Goal: Complete application form

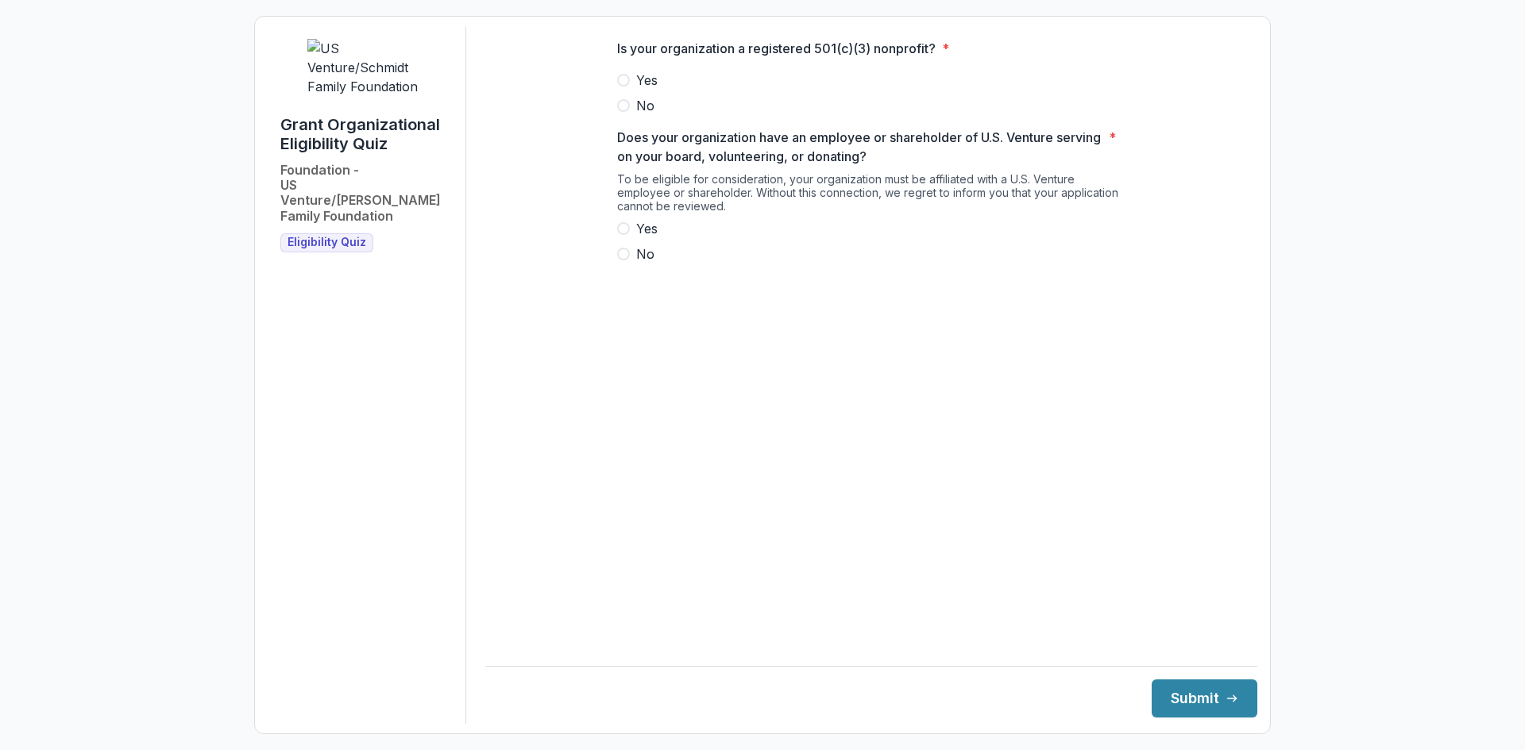
click at [615, 96] on div "Is your organization a registered 501(c)(3) nonprofit? * Yes No Does your organ…" at bounding box center [871, 157] width 534 height 263
click at [623, 87] on span at bounding box center [623, 80] width 13 height 13
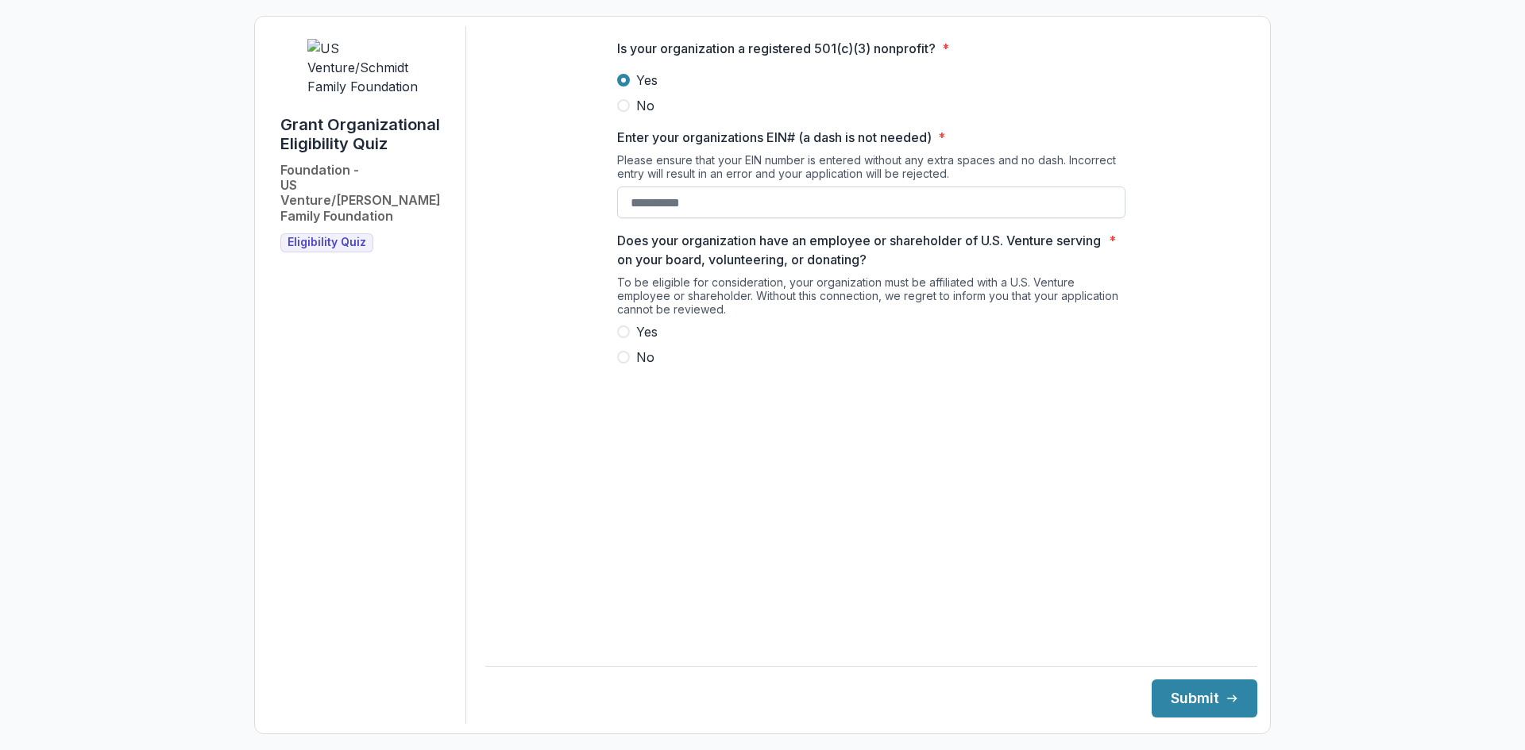
click at [667, 218] on input "Enter your organizations EIN# (a dash is not needed) *" at bounding box center [871, 203] width 508 height 32
click at [894, 474] on main "Is your organization a registered 501(c)(3) nonprofit? * Yes No Enter your orga…" at bounding box center [871, 330] width 772 height 608
click at [686, 207] on input "Enter your organizations EIN# (a dash is not needed) *" at bounding box center [871, 203] width 508 height 32
click at [740, 218] on input "Enter your organizations EIN# (a dash is not needed) *" at bounding box center [871, 203] width 508 height 32
click at [658, 341] on span "Yes" at bounding box center [646, 331] width 21 height 19
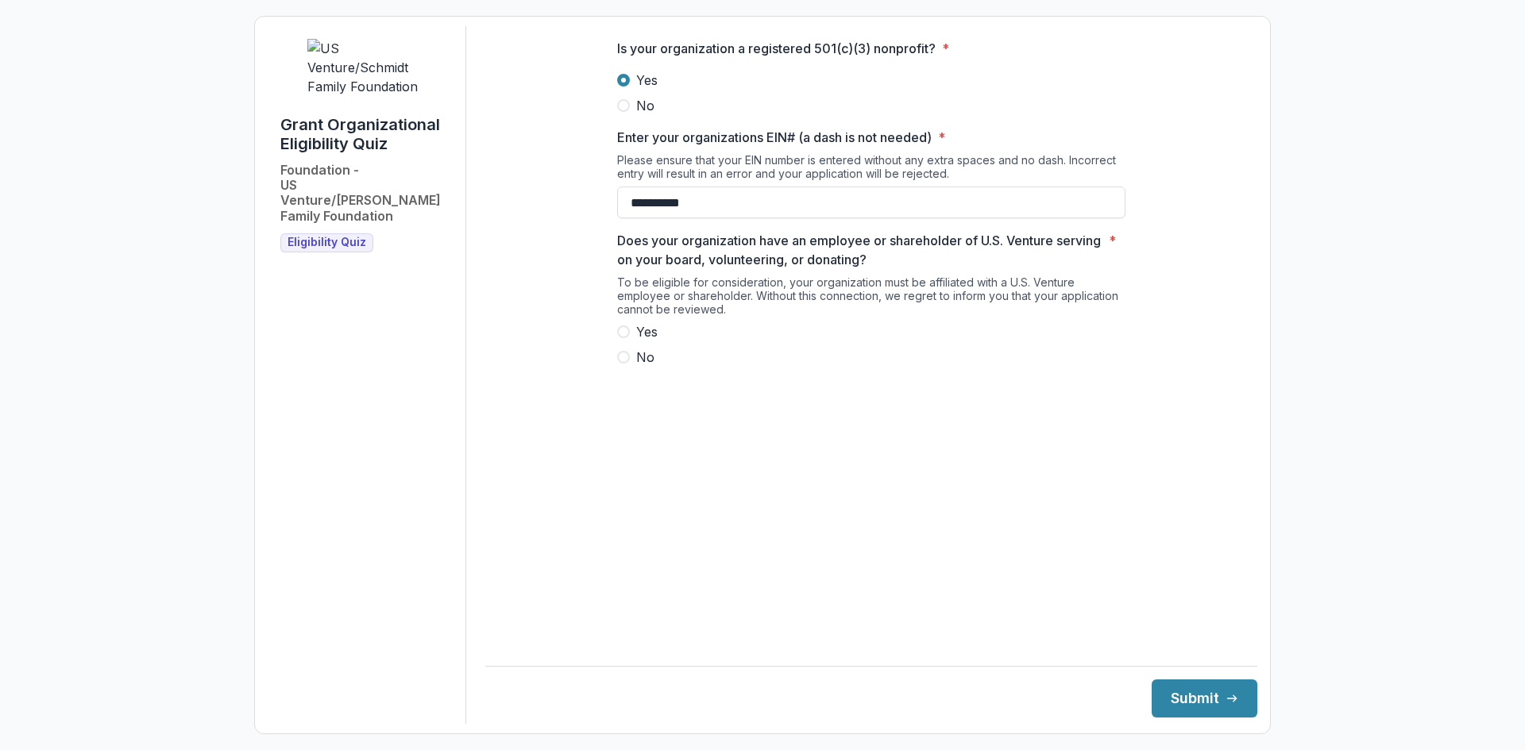
type input "**********"
click at [1162, 677] on footer "Submit" at bounding box center [871, 692] width 772 height 52
click at [1169, 689] on button "Submit" at bounding box center [1204, 699] width 106 height 38
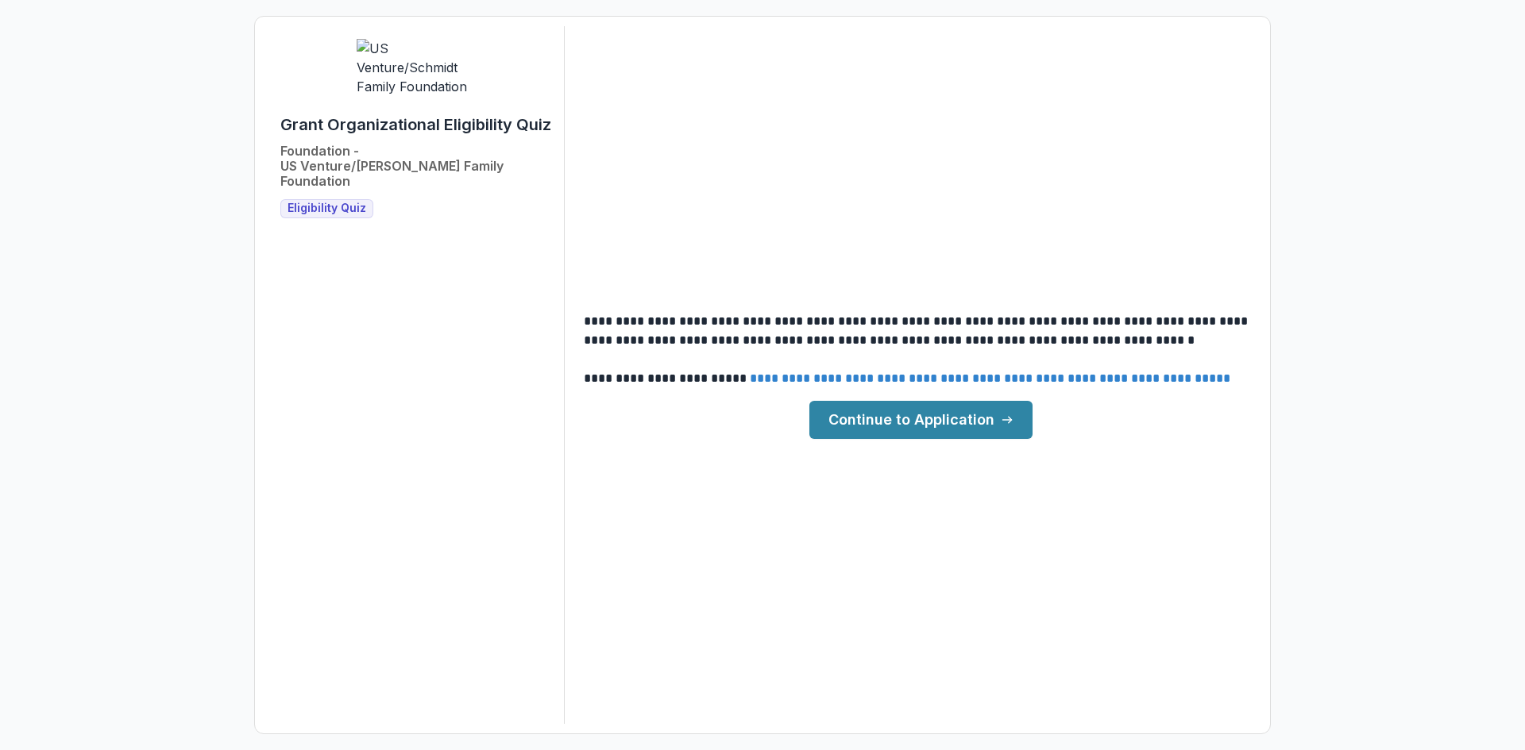
click at [854, 435] on link "Continue to Application" at bounding box center [920, 420] width 223 height 38
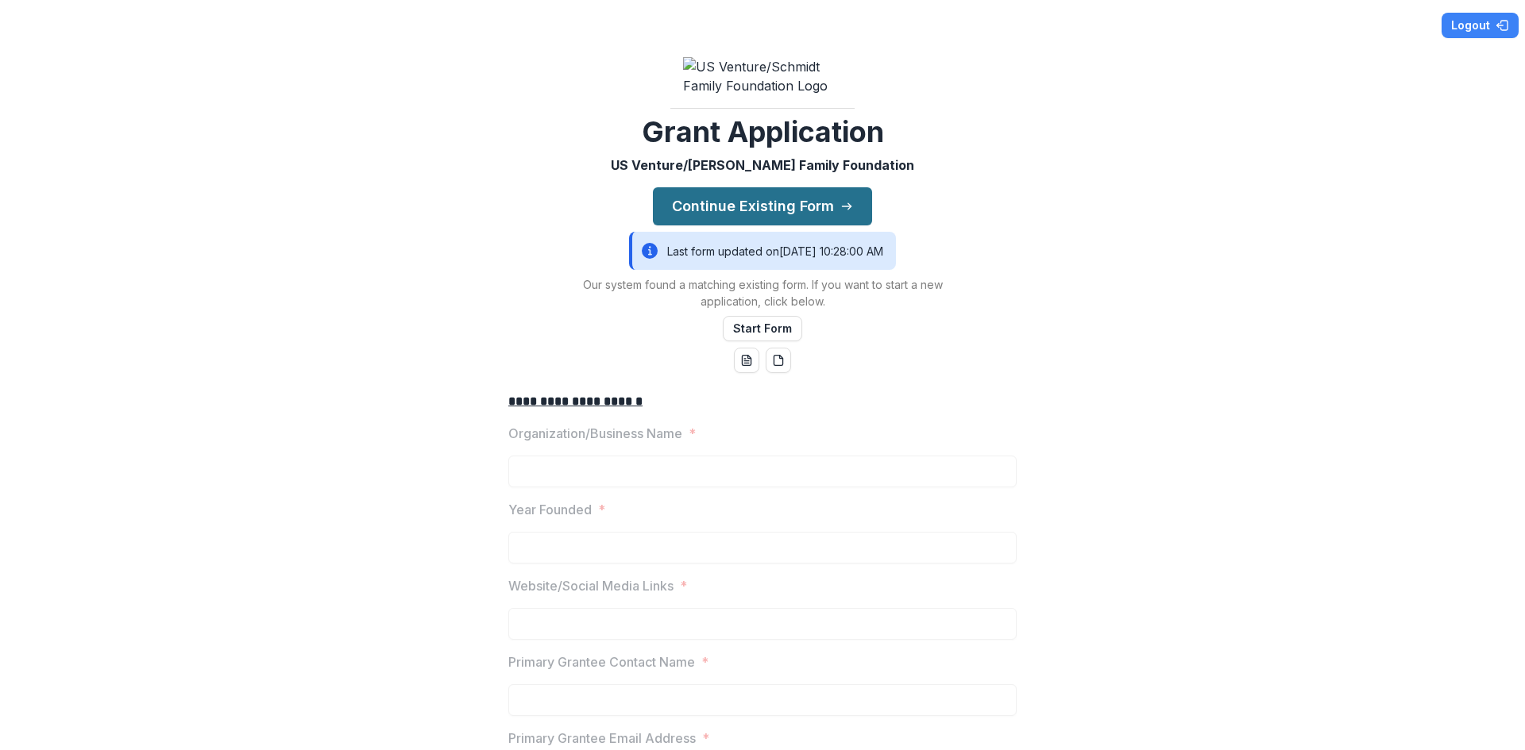
click at [753, 226] on button "Continue Existing Form" at bounding box center [762, 206] width 219 height 38
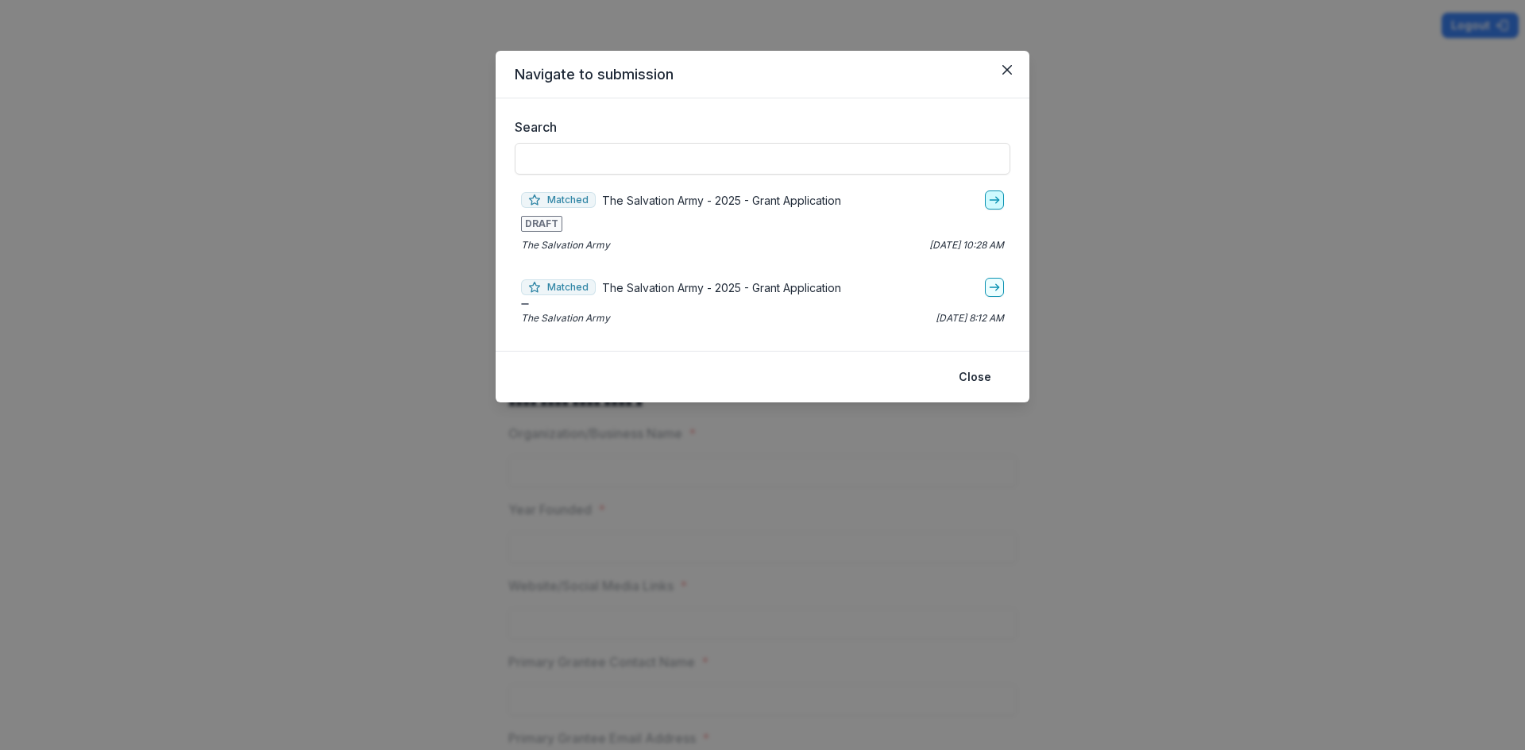
click at [994, 209] on link "go-to" at bounding box center [994, 200] width 19 height 19
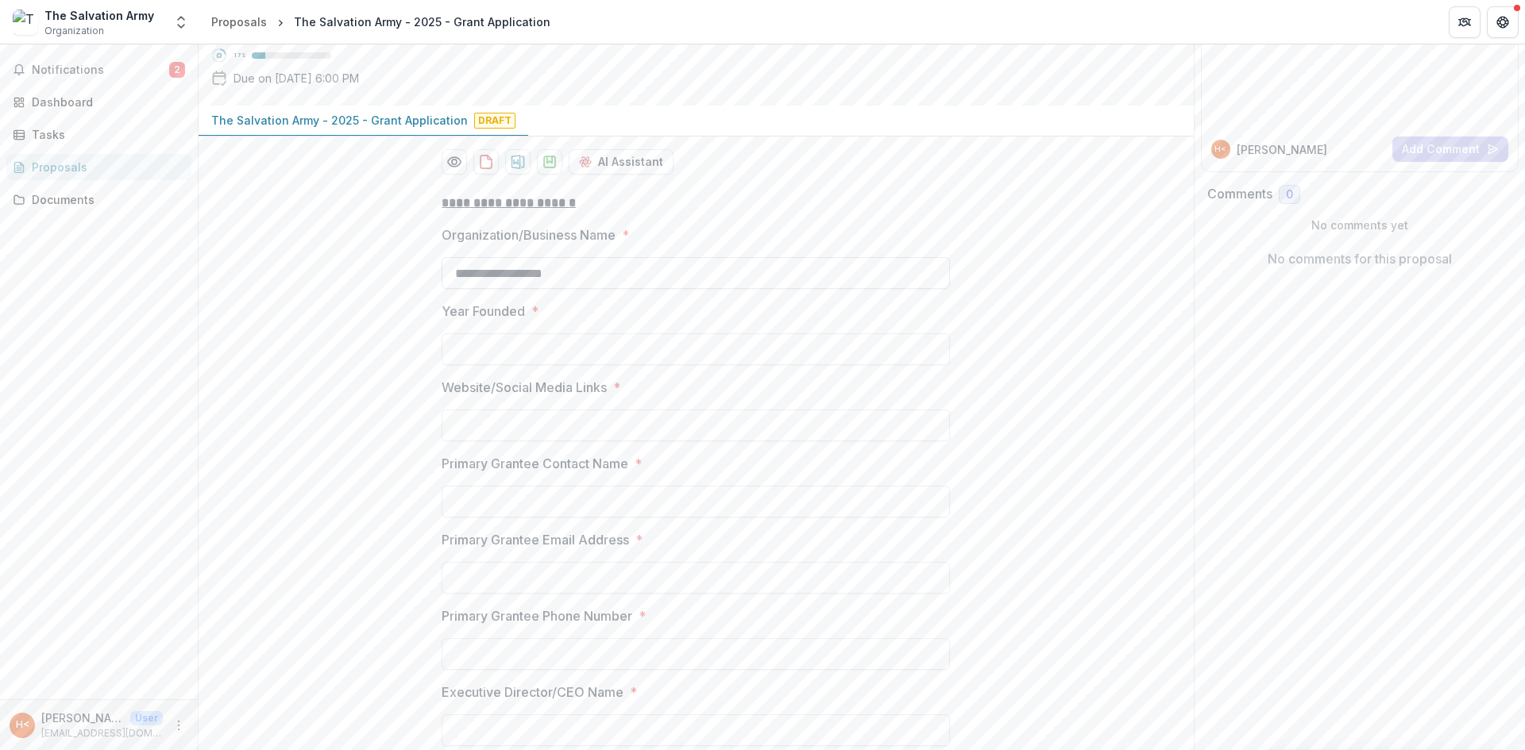
scroll to position [159, 0]
click at [622, 286] on input "**********" at bounding box center [696, 270] width 508 height 32
type input "**********"
click at [711, 210] on p "**********" at bounding box center [696, 200] width 508 height 19
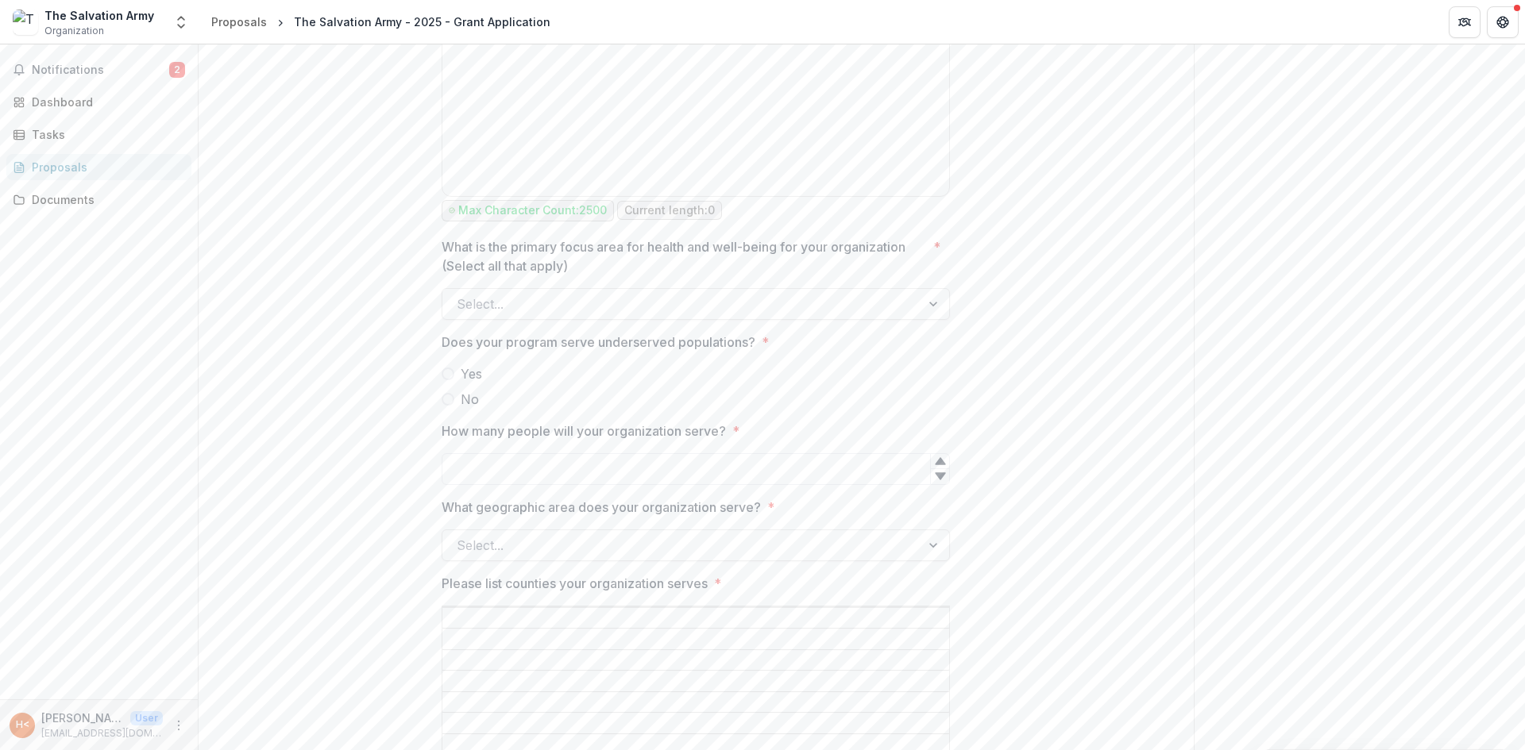
scroll to position [1826, 0]
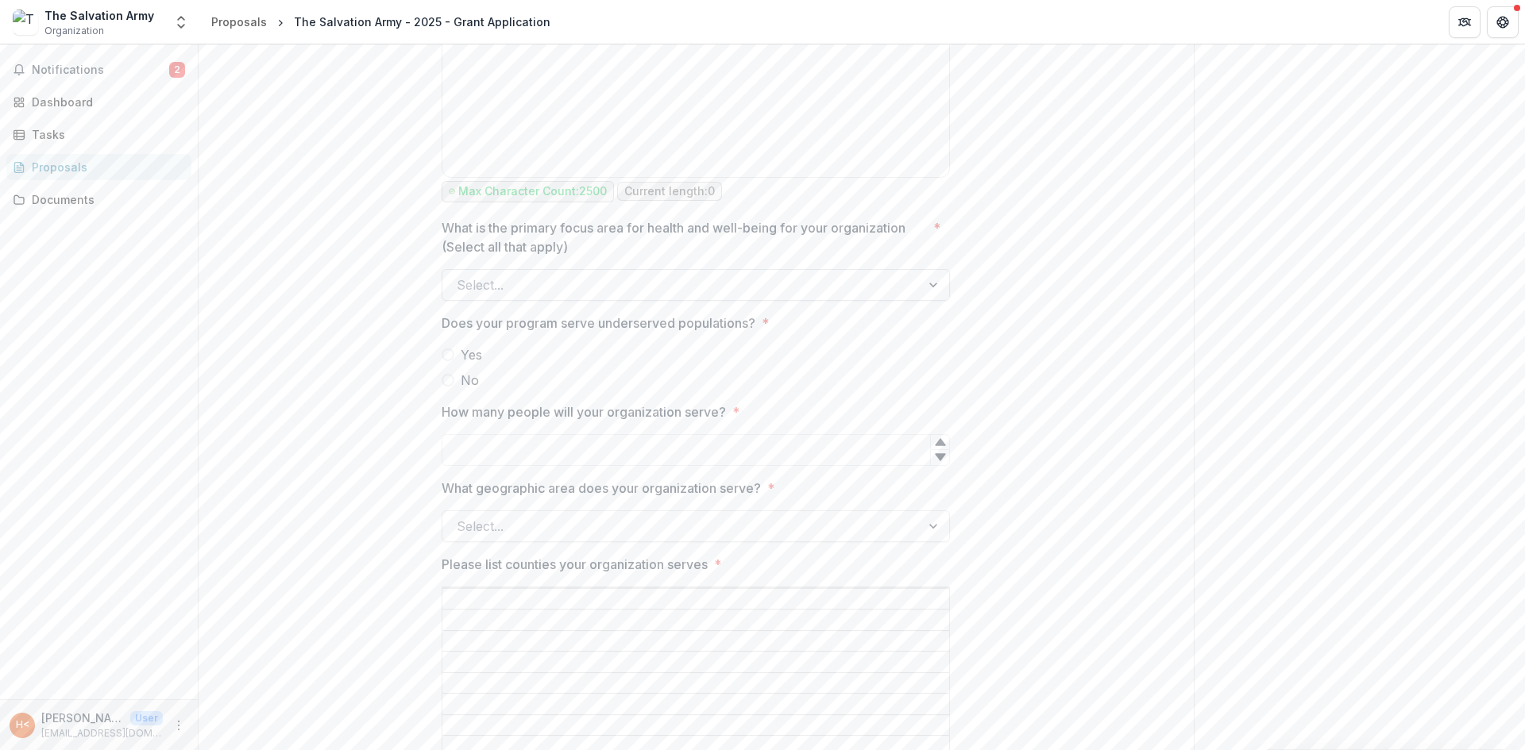
click at [554, 290] on div at bounding box center [681, 285] width 449 height 22
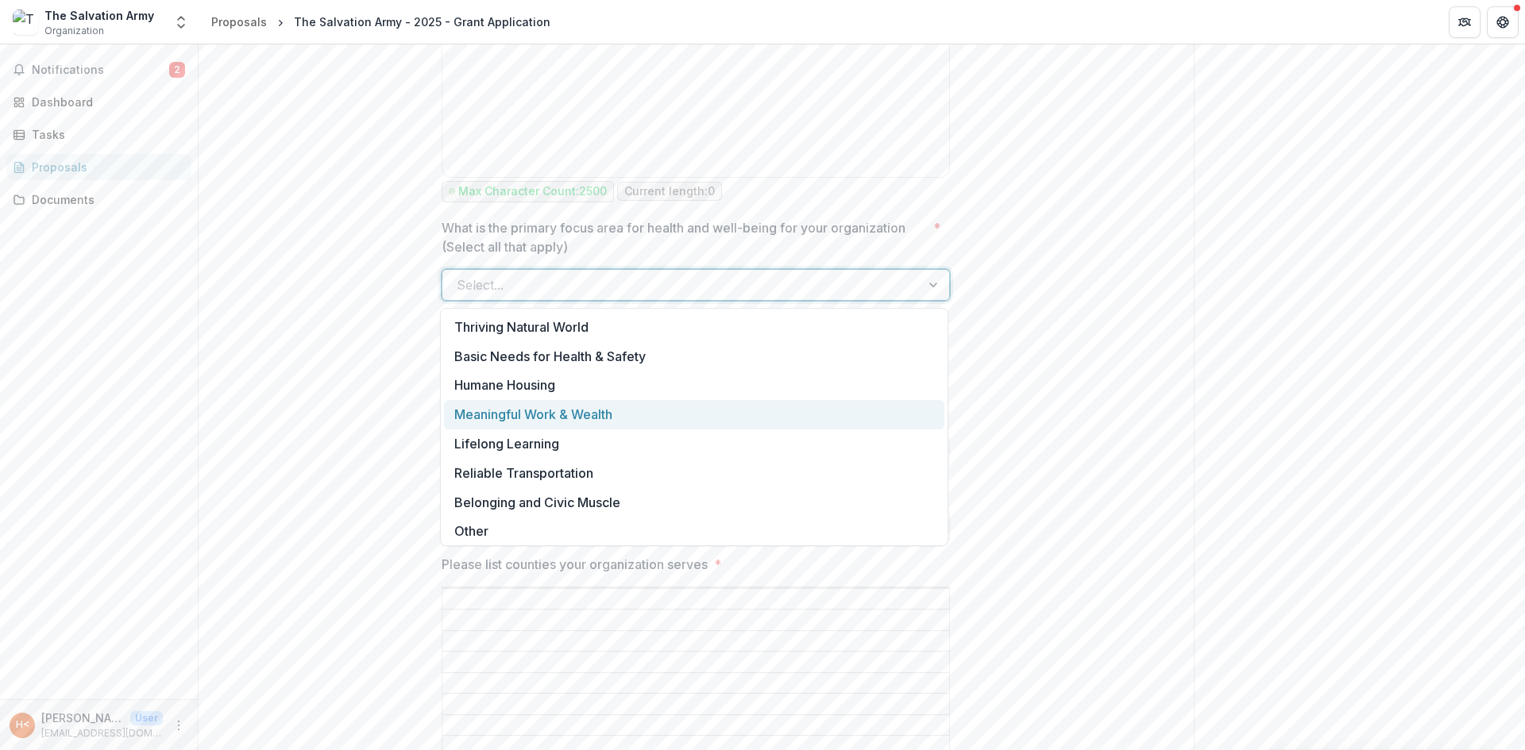
scroll to position [3, 0]
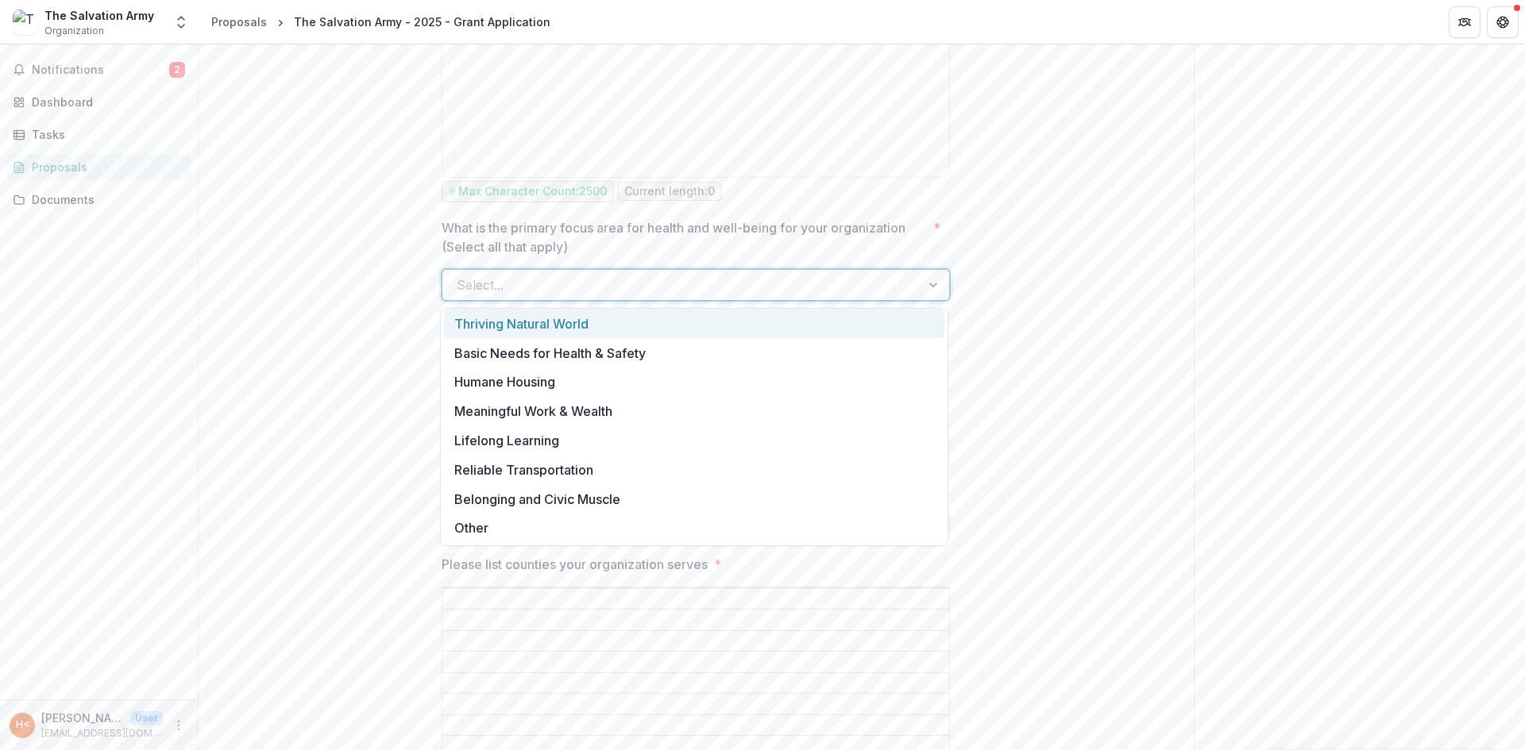
drag, startPoint x: 510, startPoint y: 531, endPoint x: 393, endPoint y: 287, distance: 271.0
click at [434, 289] on body "**********" at bounding box center [762, 375] width 1525 height 750
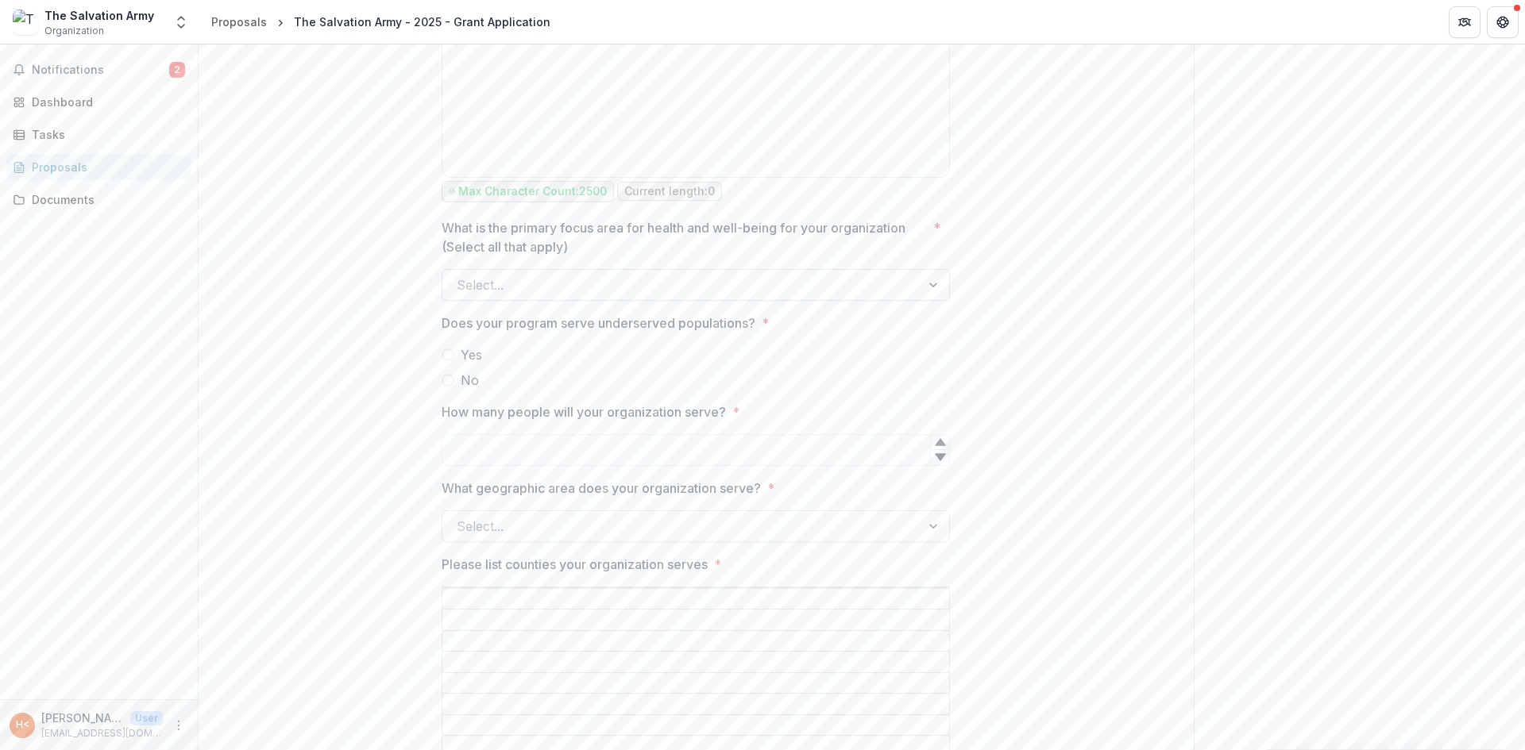
click at [549, 291] on div at bounding box center [681, 285] width 449 height 22
click at [534, 282] on div at bounding box center [681, 285] width 449 height 22
click at [571, 293] on div at bounding box center [681, 285] width 449 height 22
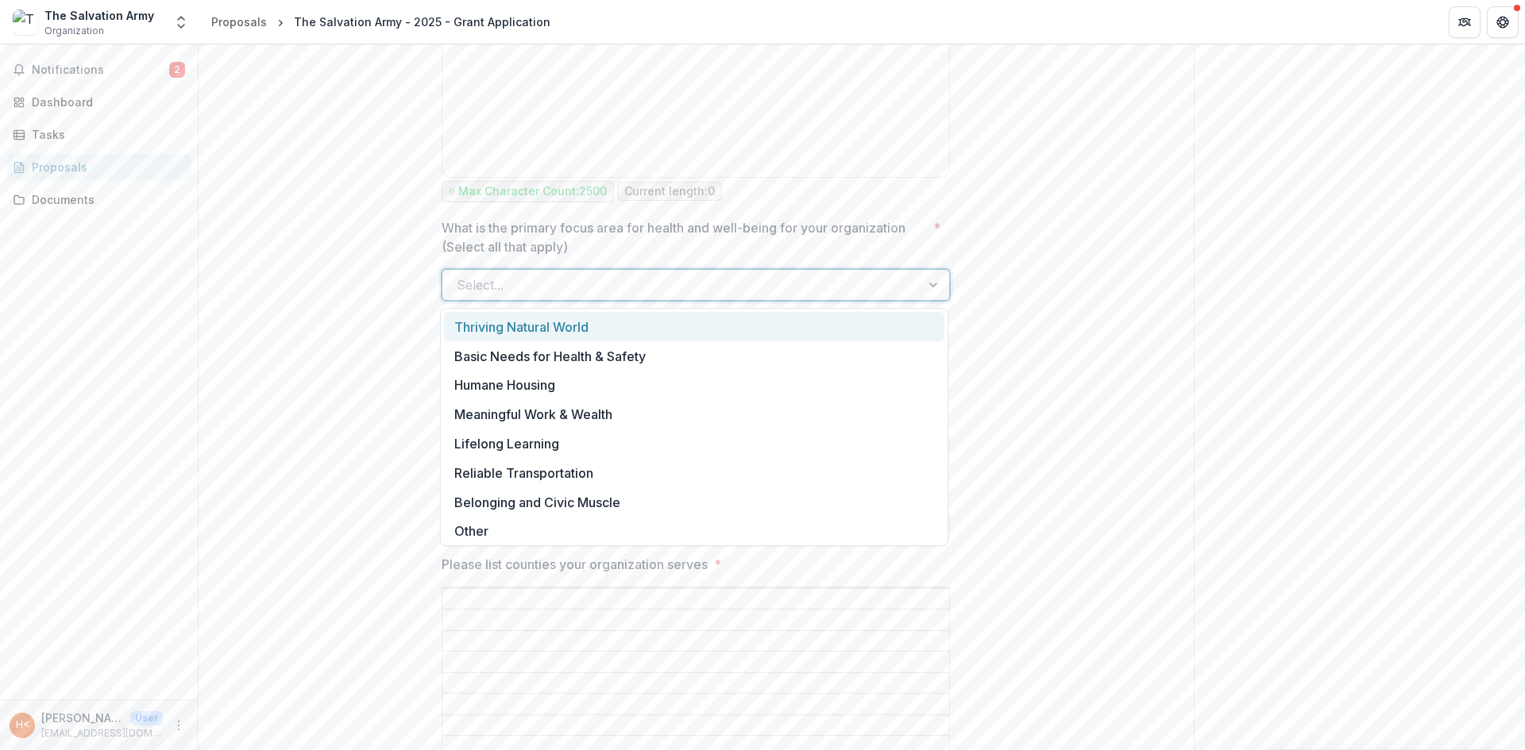
click at [661, 284] on div at bounding box center [681, 285] width 449 height 22
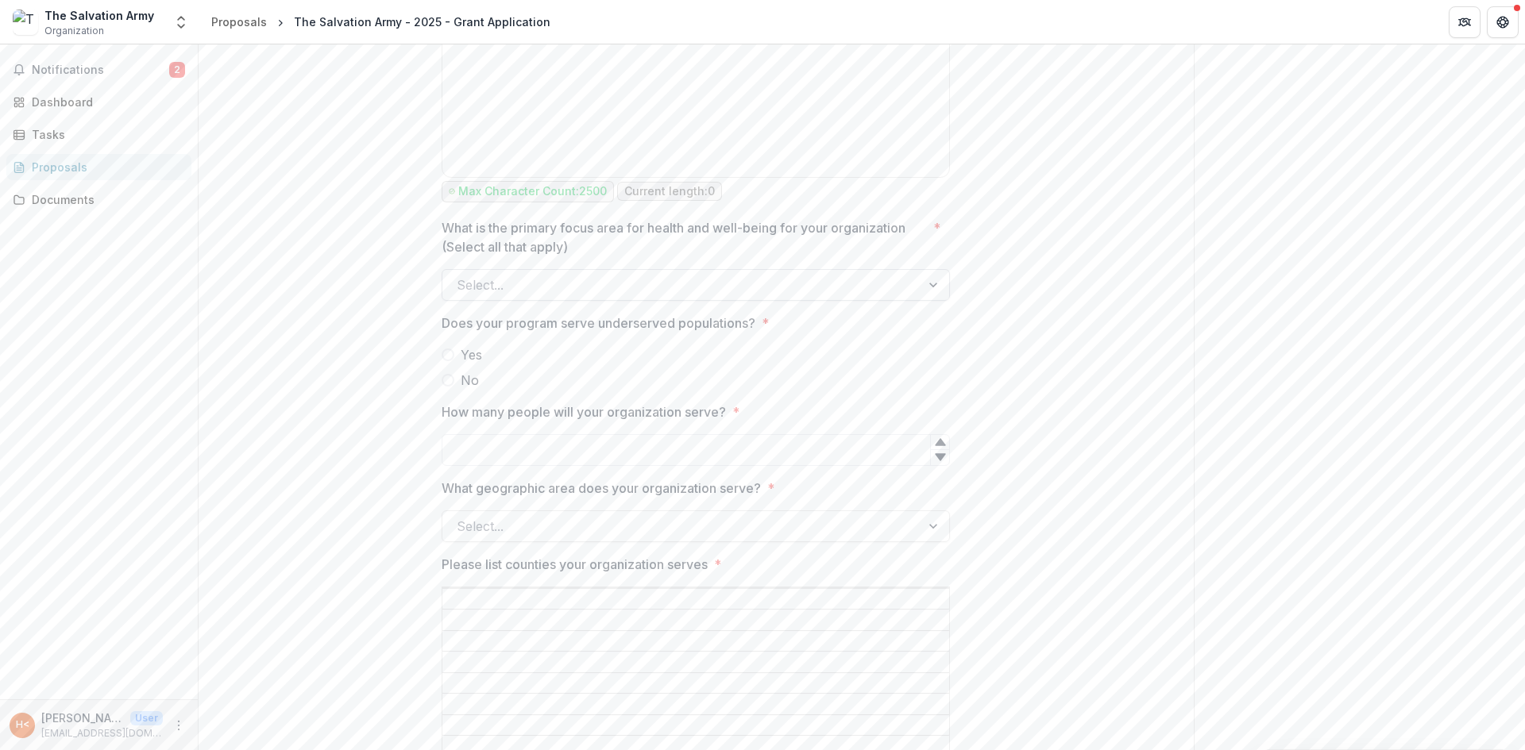
click at [472, 271] on div "Select..." at bounding box center [696, 285] width 508 height 32
click at [663, 292] on div at bounding box center [681, 285] width 449 height 22
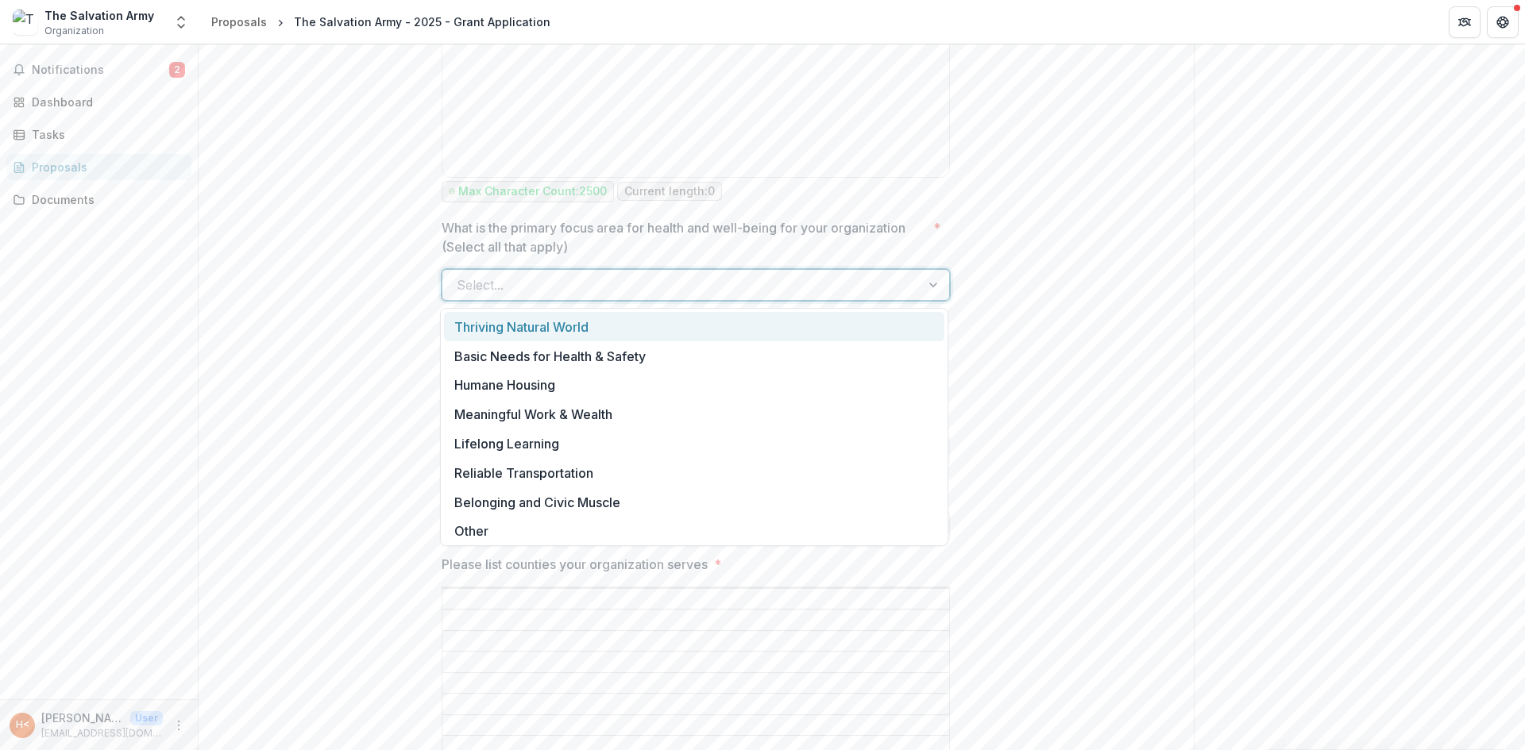
click at [663, 291] on div at bounding box center [681, 285] width 449 height 22
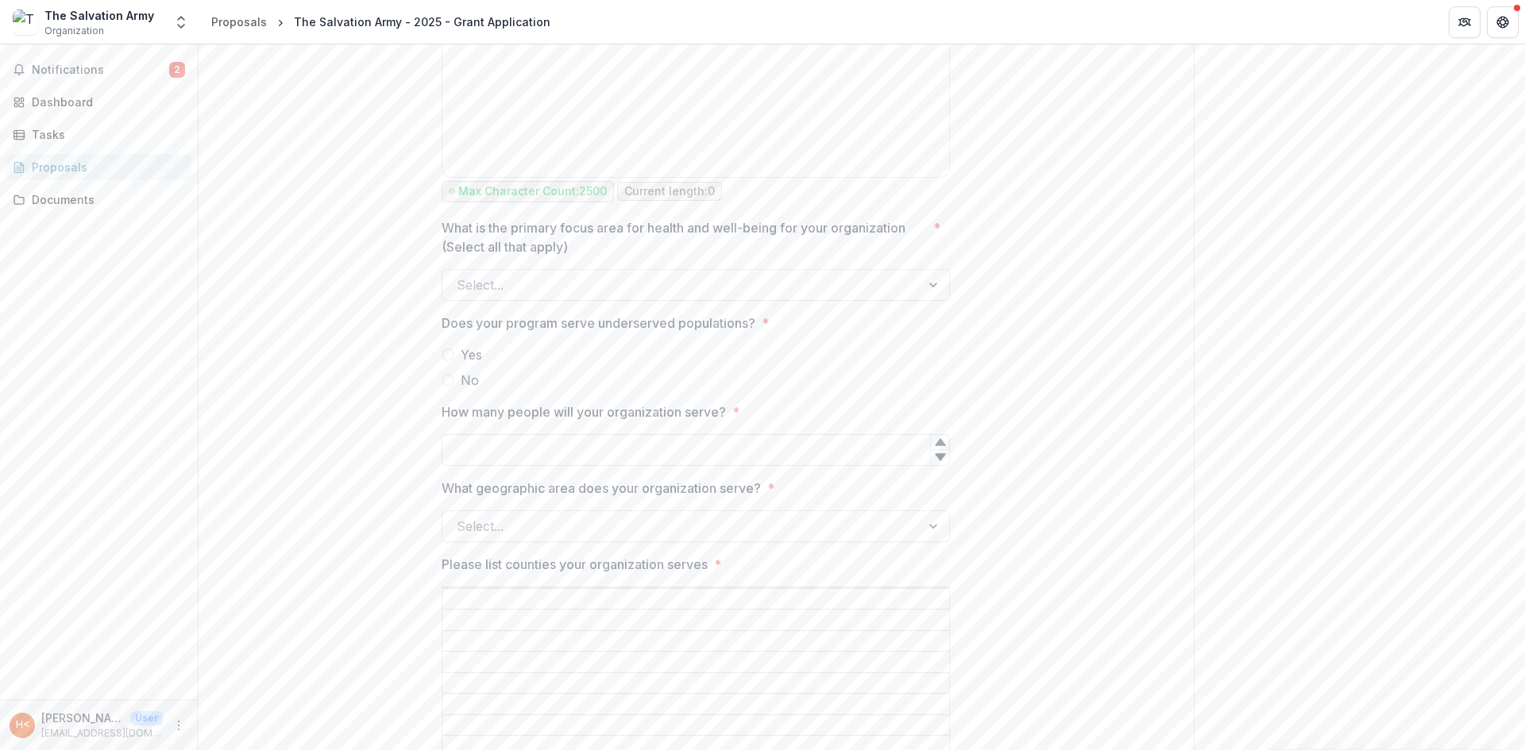
click at [654, 449] on input "How many people will your organization serve? *" at bounding box center [696, 450] width 508 height 32
click at [654, 454] on input "How many people will your organization serve? *" at bounding box center [696, 450] width 508 height 32
click at [940, 464] on icon at bounding box center [940, 457] width 13 height 13
type input "*"
click at [939, 446] on icon at bounding box center [940, 442] width 10 height 7
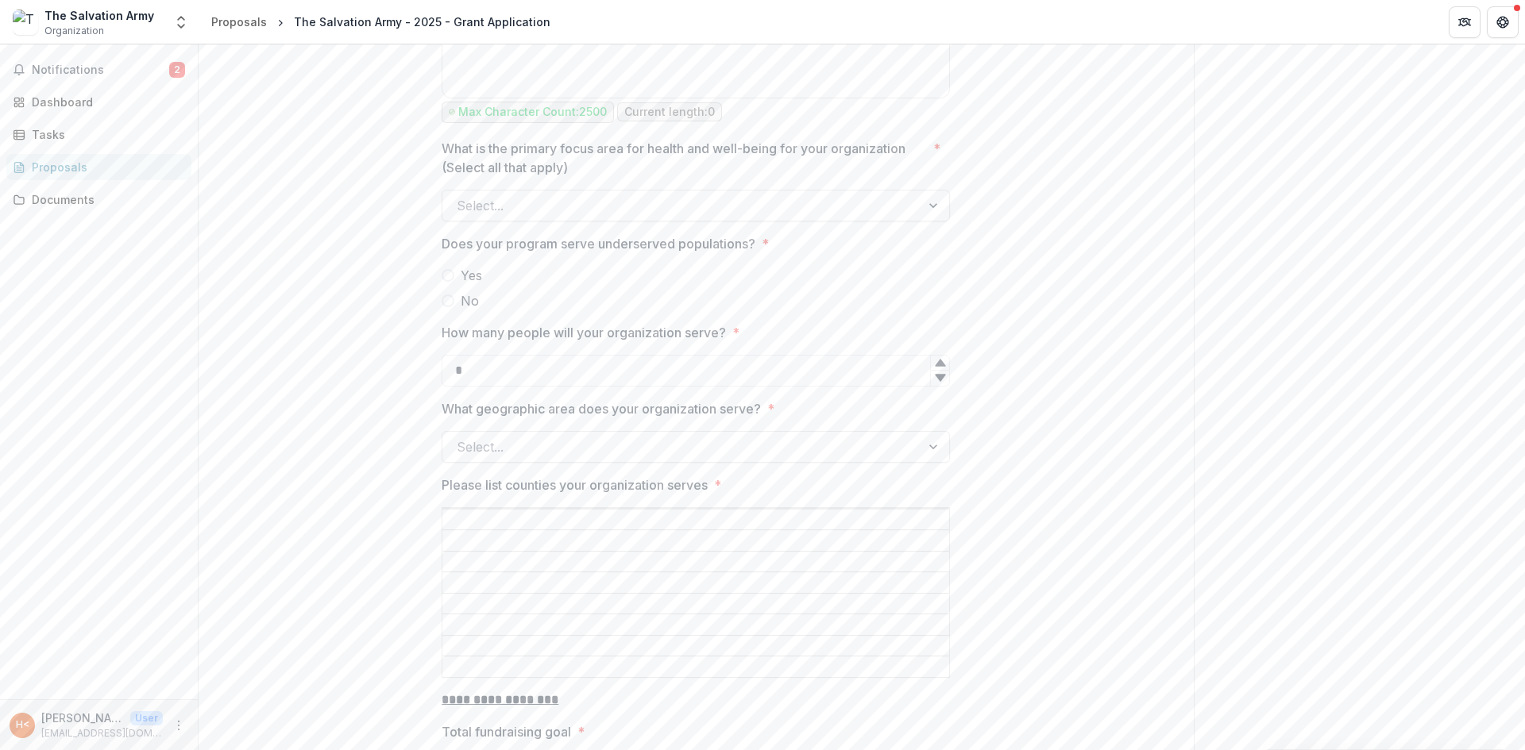
drag, startPoint x: 542, startPoint y: 369, endPoint x: 245, endPoint y: 318, distance: 301.5
click at [665, 458] on div at bounding box center [681, 447] width 449 height 22
click at [629, 484] on div "Regional" at bounding box center [694, 488] width 500 height 29
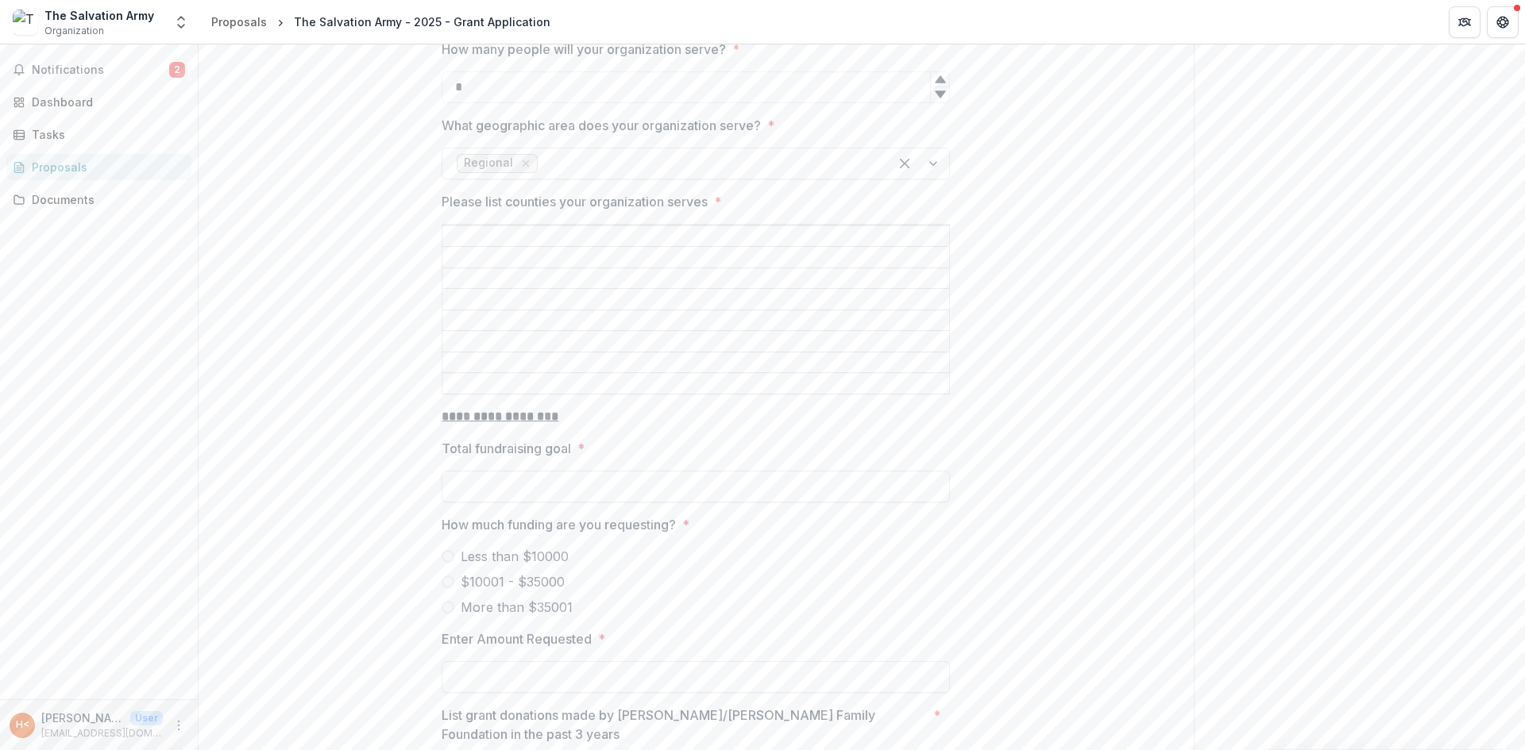
scroll to position [2382, 0]
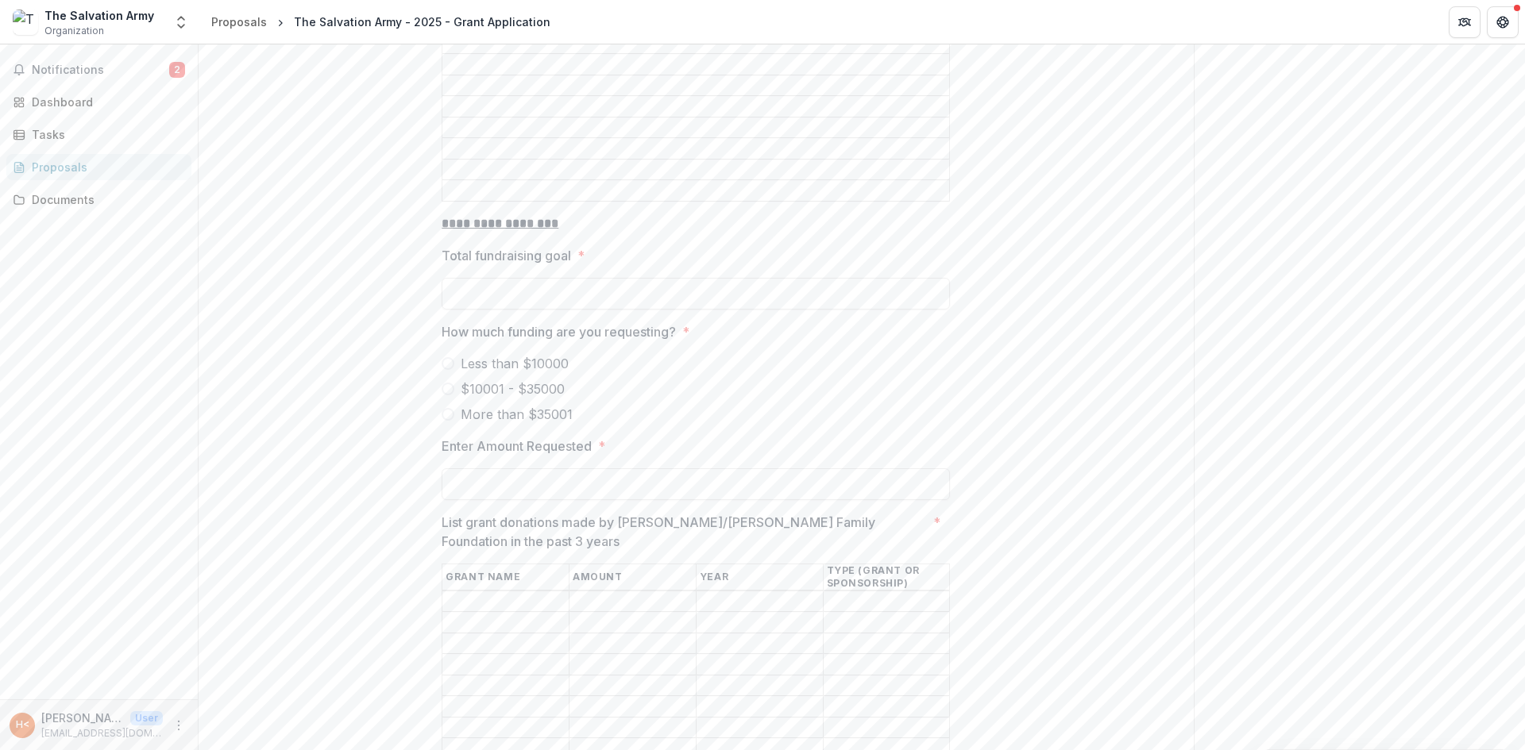
click at [547, 383] on span "$10001 - $35000" at bounding box center [513, 389] width 104 height 19
